Goal: Information Seeking & Learning: Find specific fact

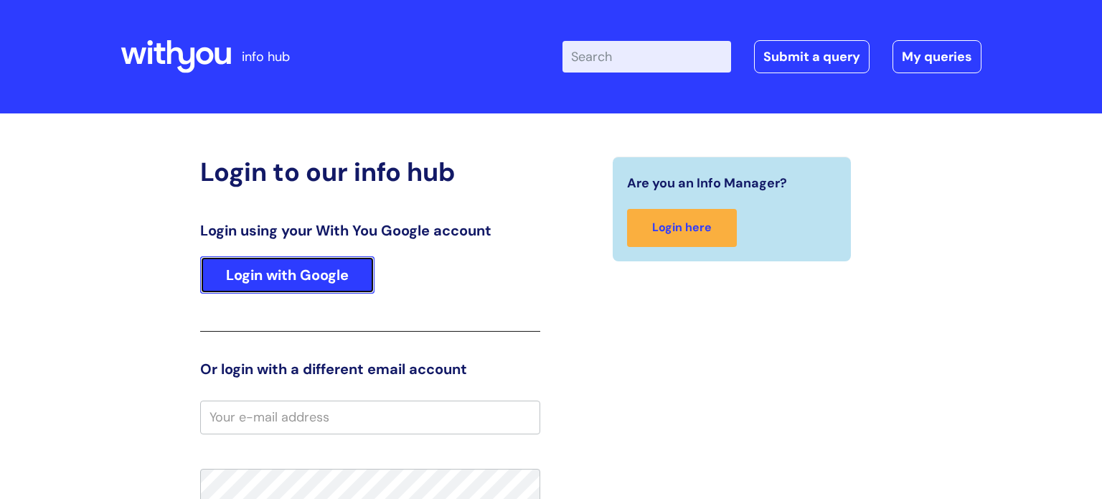
click at [334, 266] on link "Login with Google" at bounding box center [287, 274] width 174 height 37
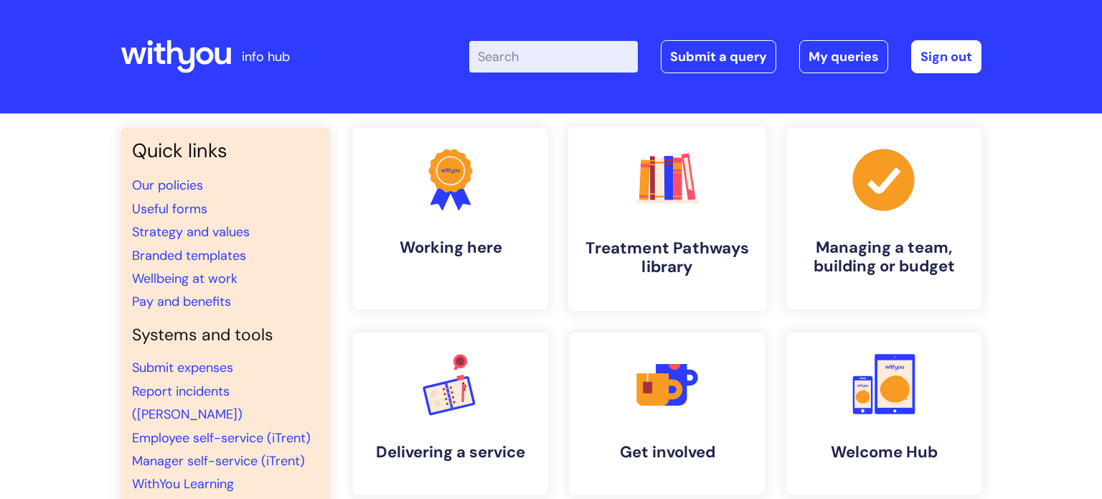
click at [613, 178] on link ".cls-1{fill:#f89b22;}.cls-1,.cls-2,.cls-3,.cls-4,.cls-5,.cls-6,.cls-7{stroke-wi…" at bounding box center [667, 218] width 198 height 184
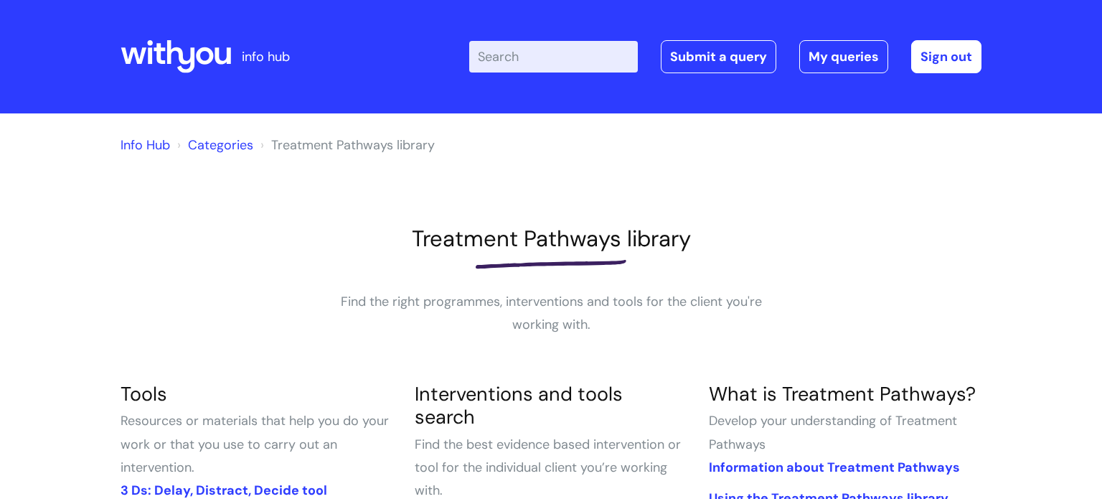
click at [517, 64] on input "Enter your search term here..." at bounding box center [553, 57] width 169 height 32
type input "letter"
click button "Search" at bounding box center [0, 0] width 0 height 0
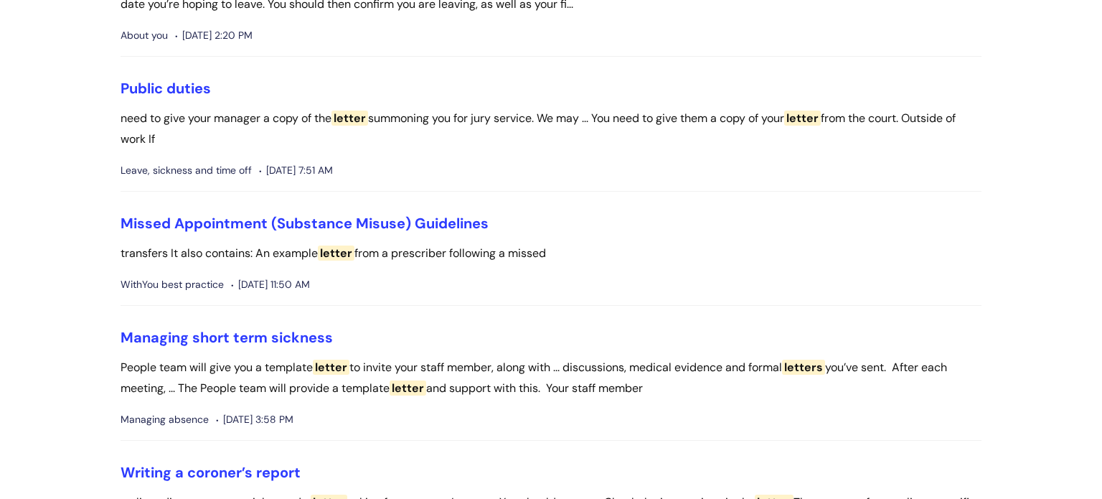
scroll to position [220, 0]
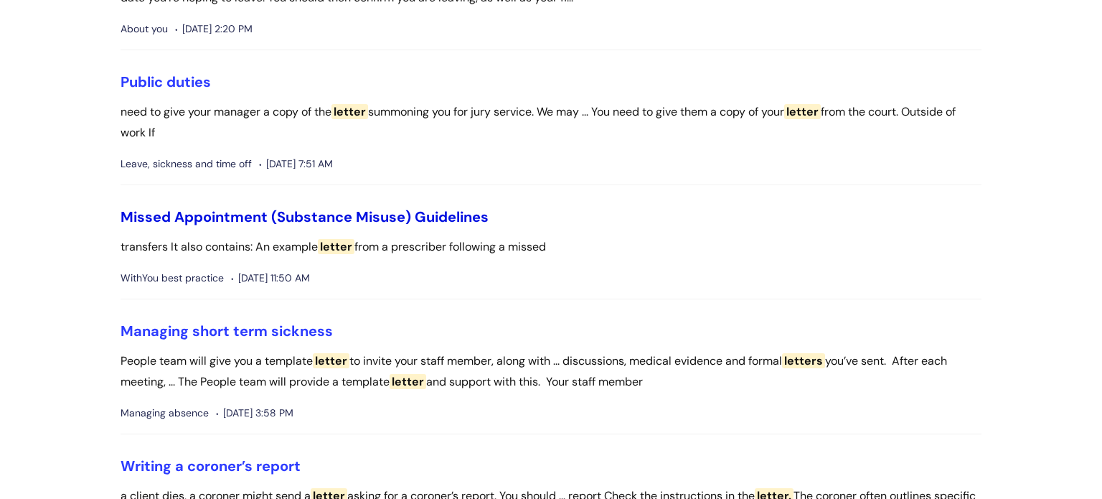
click at [427, 215] on link "Missed Appointment (Substance Misuse) Guidelines" at bounding box center [305, 216] width 368 height 19
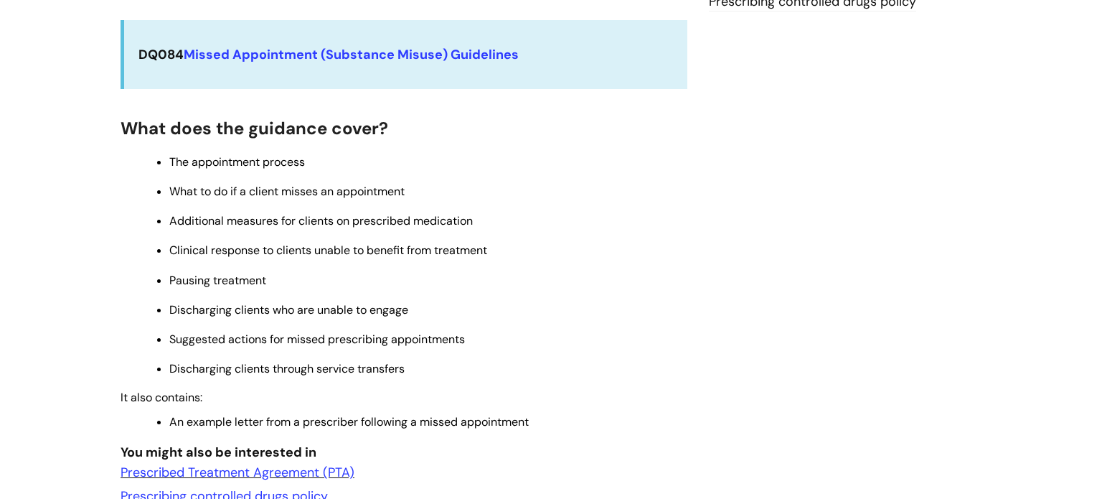
scroll to position [346, 0]
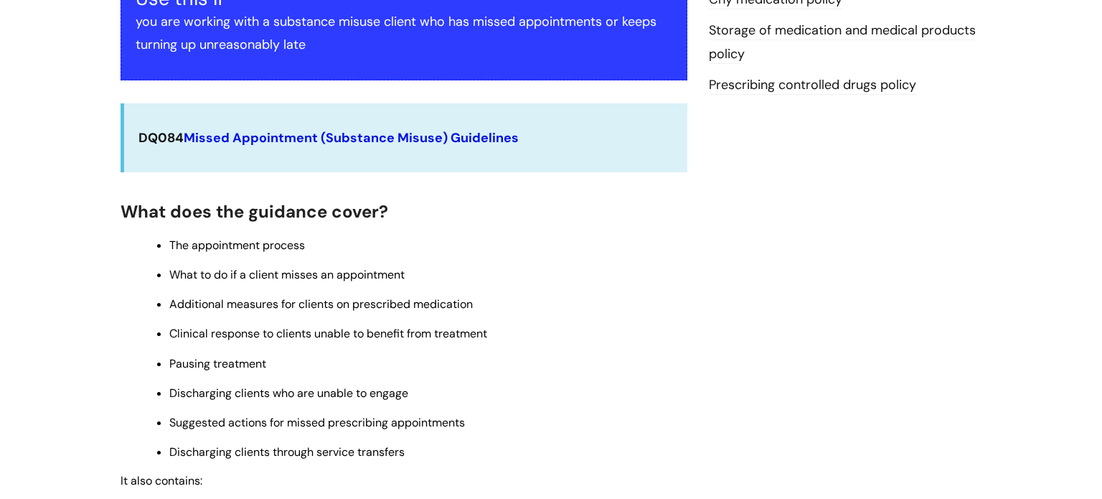
click at [328, 142] on strong "Missed Appointment (Substance Misuse) Guidelines" at bounding box center [351, 137] width 335 height 17
